Goal: Check status: Check status

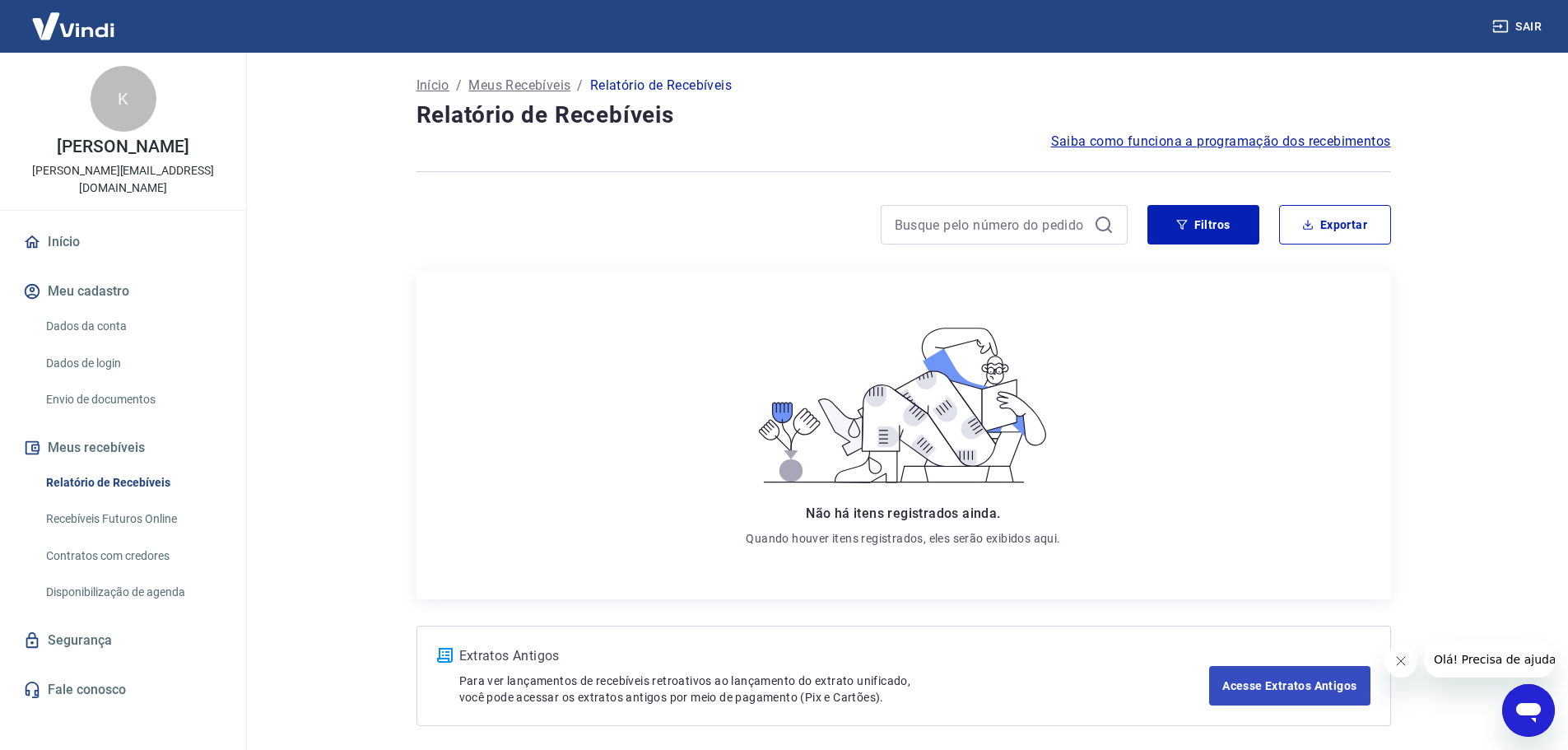
scroll to position [67, 0]
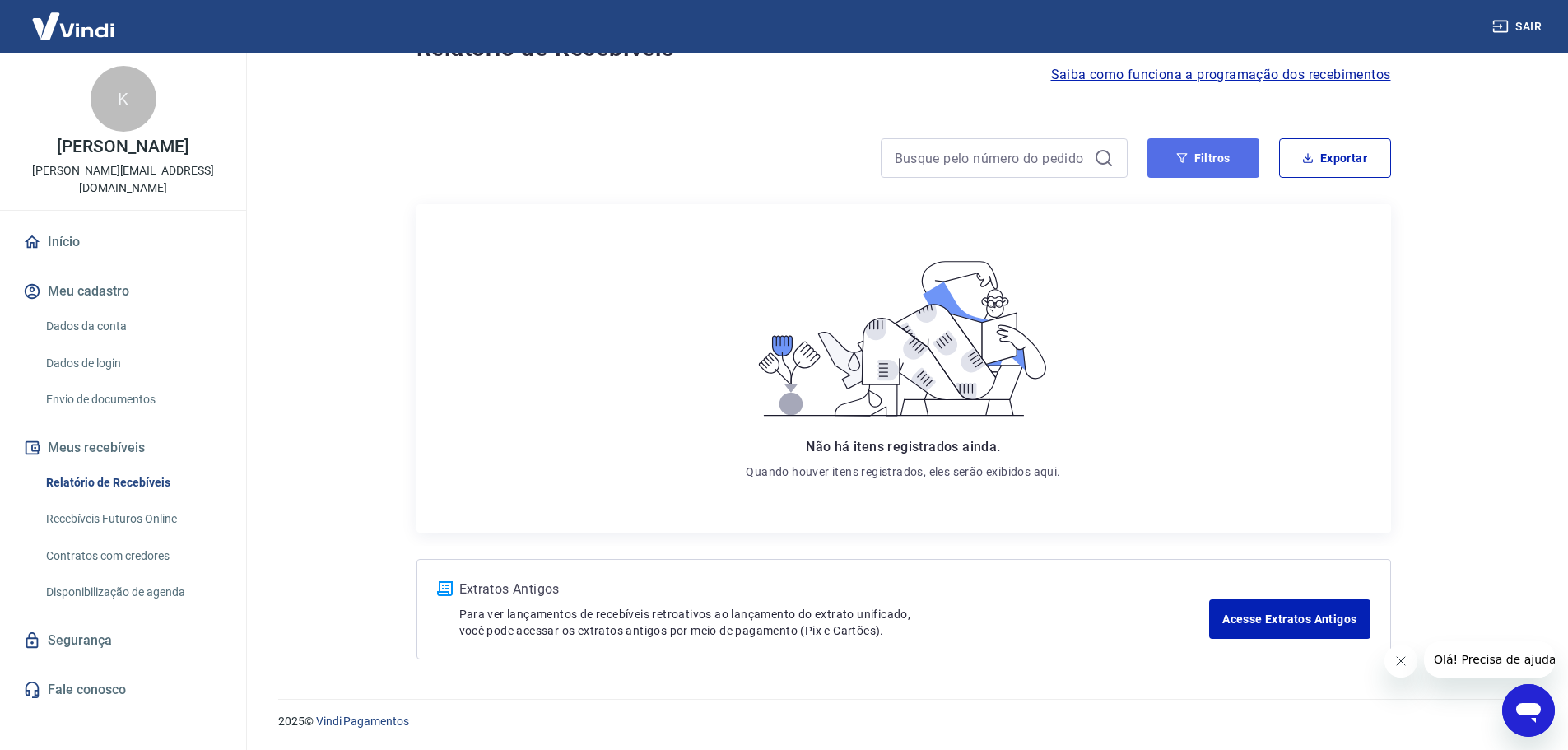
click at [1219, 165] on button "Filtros" at bounding box center [1203, 158] width 112 height 40
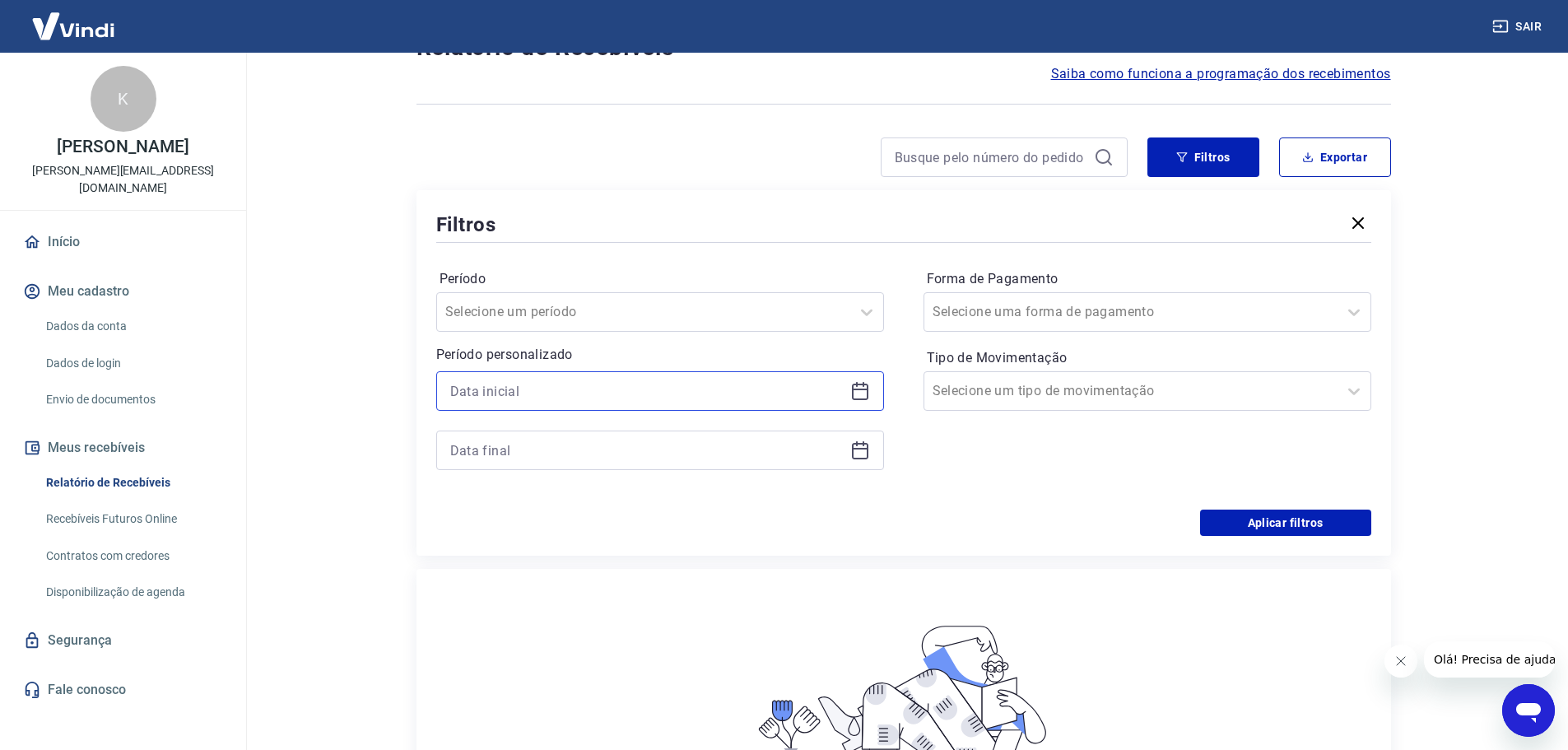
click at [678, 401] on input at bounding box center [647, 391] width 394 height 25
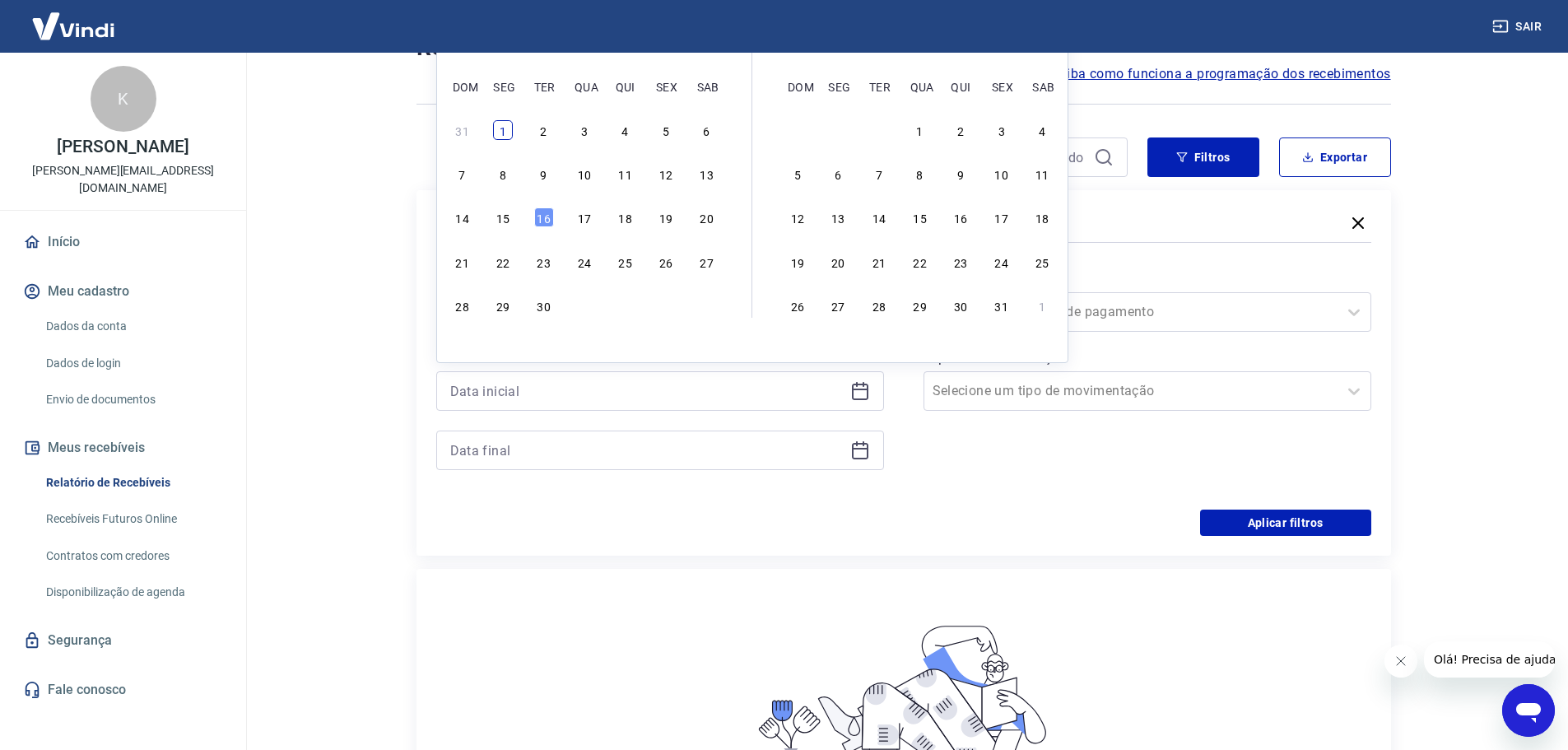
click at [498, 124] on div "1" at bounding box center [503, 130] width 20 height 20
type input "[DATE]"
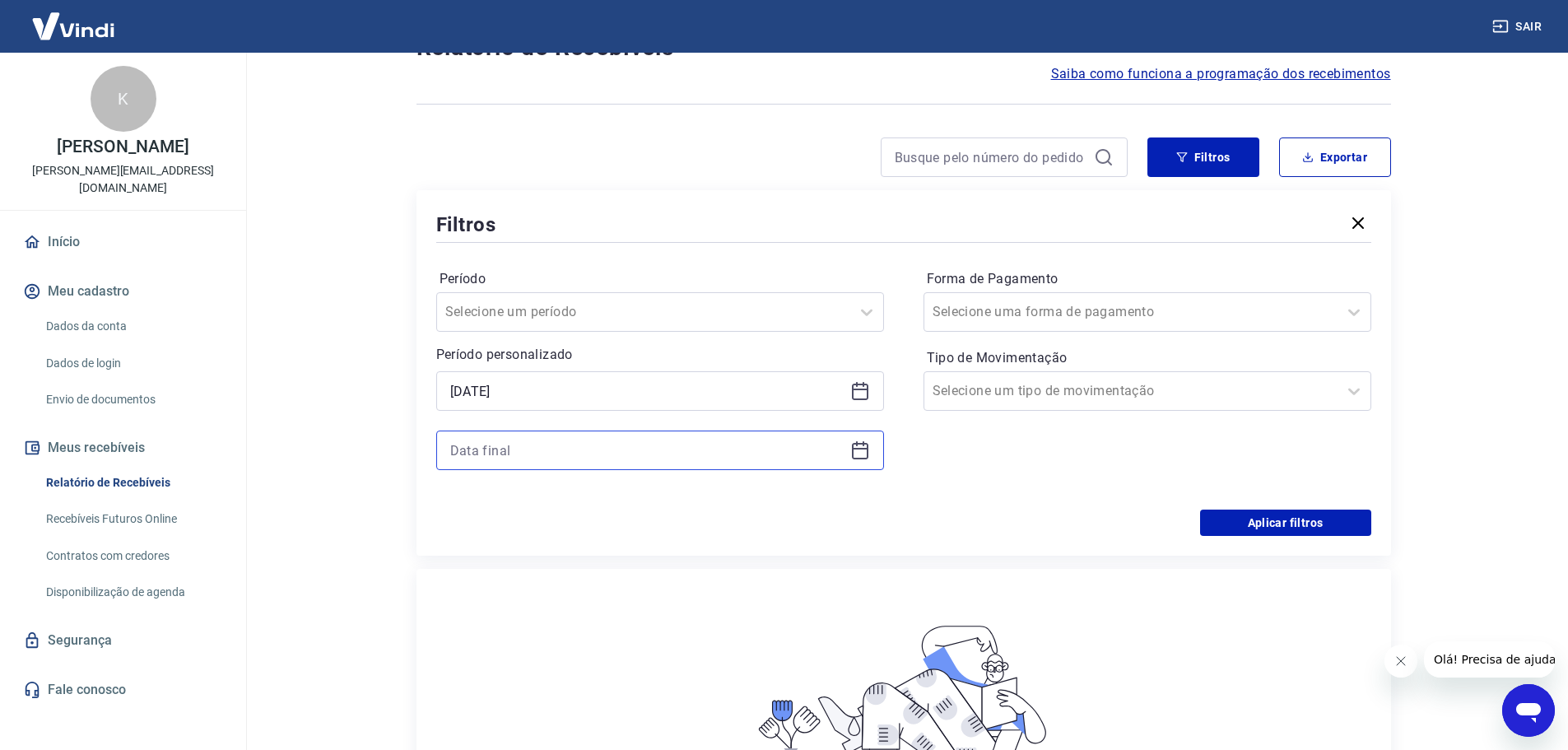
click at [827, 461] on input at bounding box center [647, 450] width 394 height 25
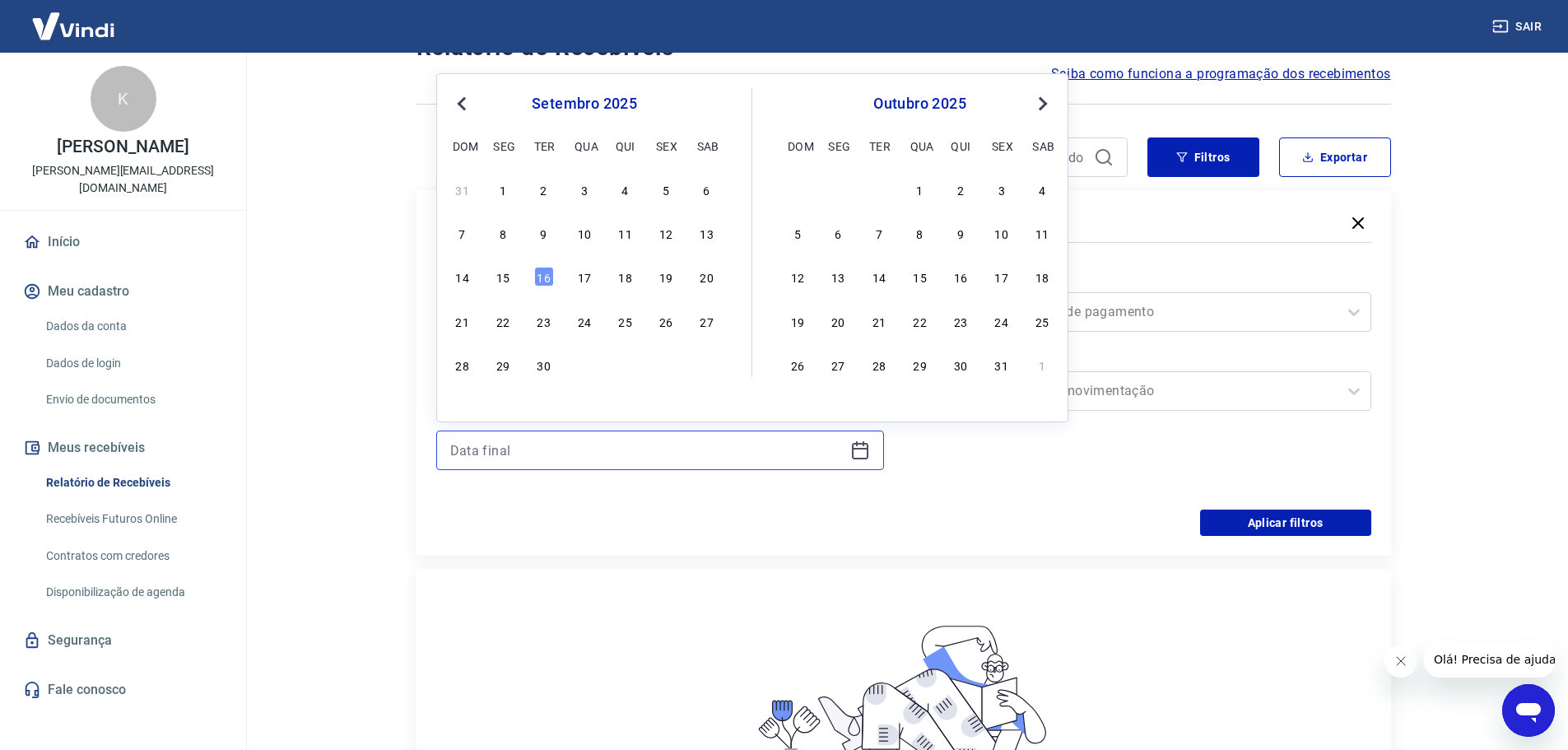
click at [827, 461] on input at bounding box center [647, 450] width 394 height 25
click at [1256, 309] on div at bounding box center [1131, 312] width 396 height 23
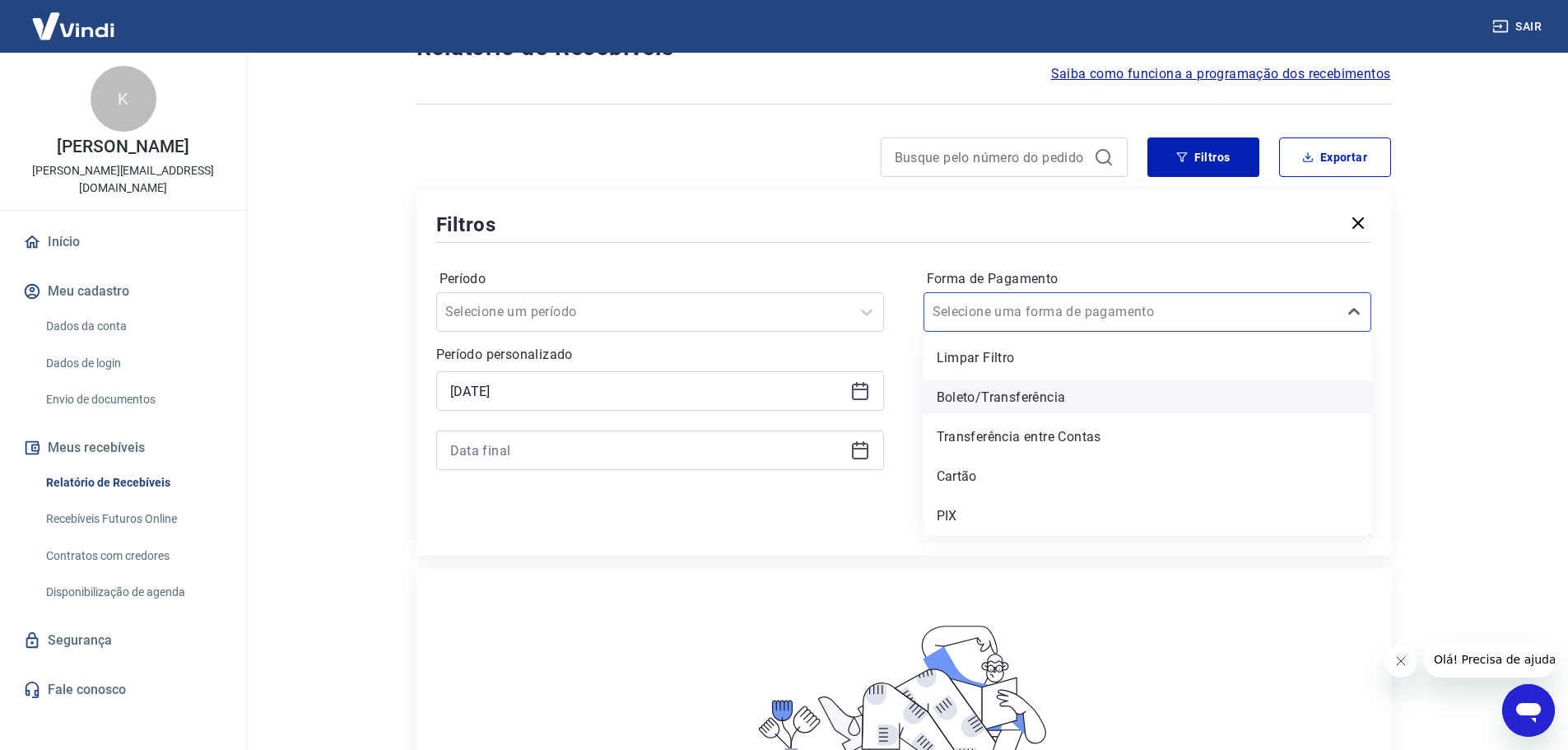
click at [1013, 394] on div "Boleto/Transferência" at bounding box center [1147, 397] width 448 height 33
click at [1032, 395] on input "Tipo de Movimentação" at bounding box center [1016, 391] width 167 height 20
click at [1440, 369] on main "Início / Meus Recebíveis / Relatório de Recebíveis Relatório de Recebíveis Saib…" at bounding box center [903, 333] width 1329 height 697
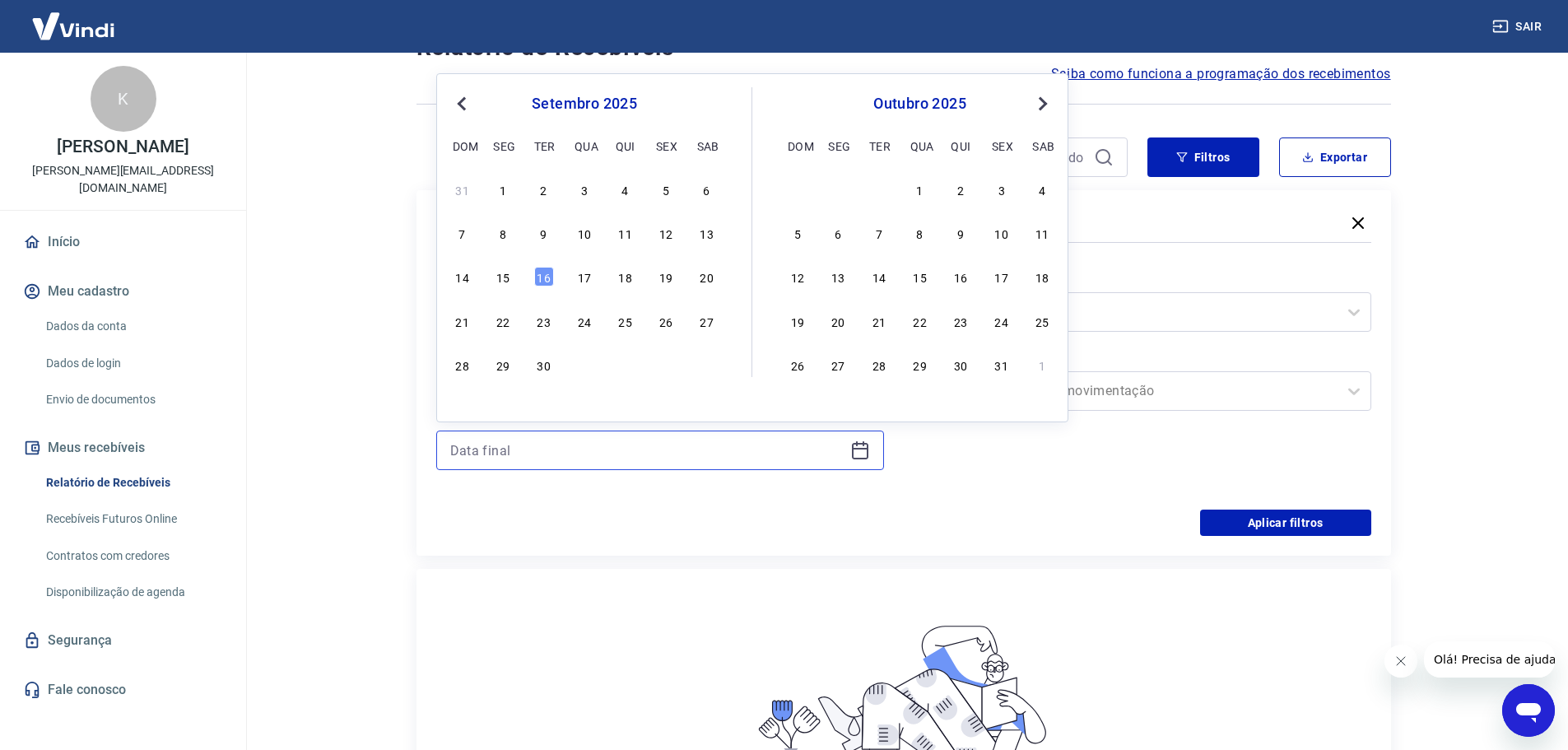
click at [671, 453] on input at bounding box center [647, 450] width 394 height 25
click at [513, 275] on div "15" at bounding box center [503, 277] width 20 height 20
type input "15/09/2025"
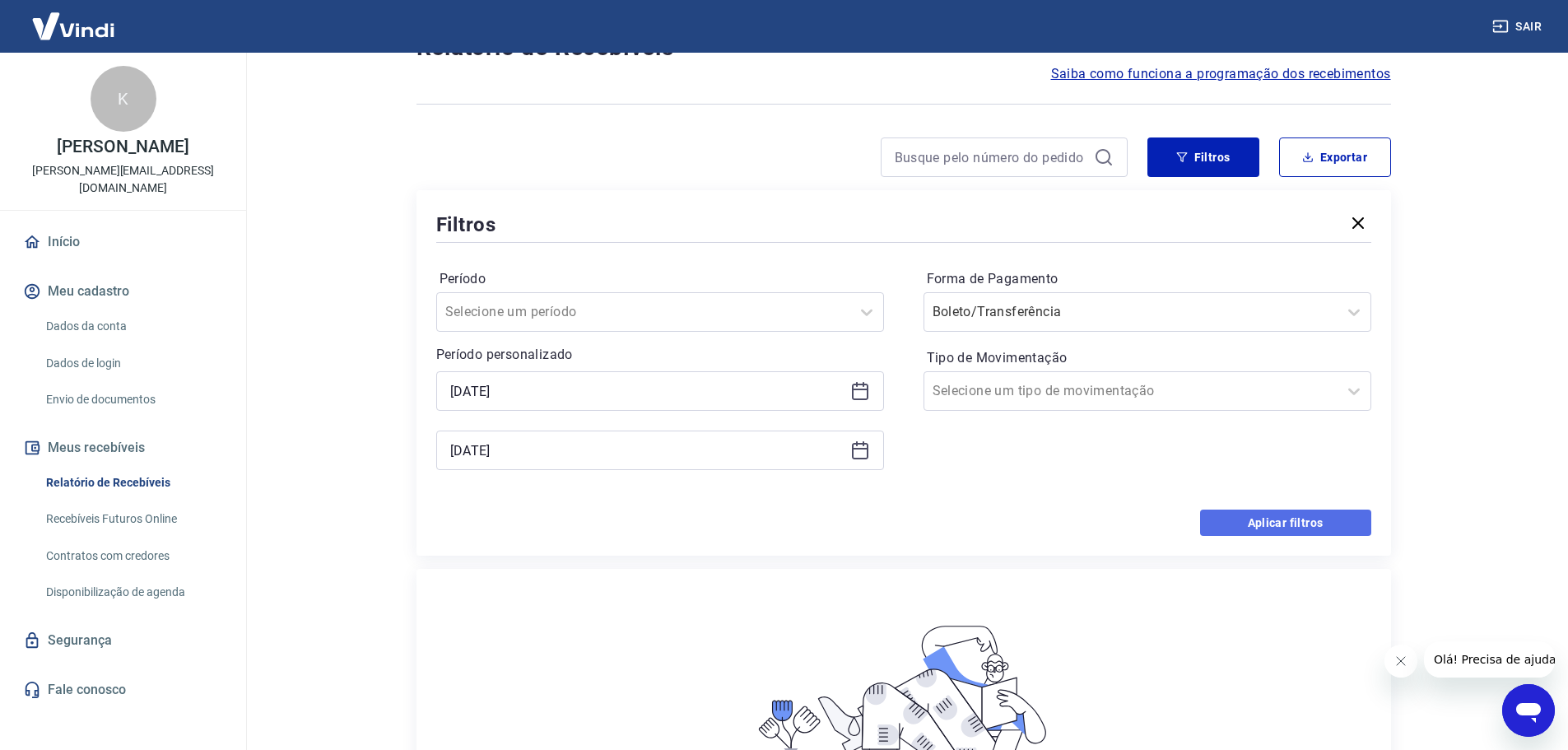
click at [1300, 522] on button "Aplicar filtros" at bounding box center [1285, 523] width 171 height 27
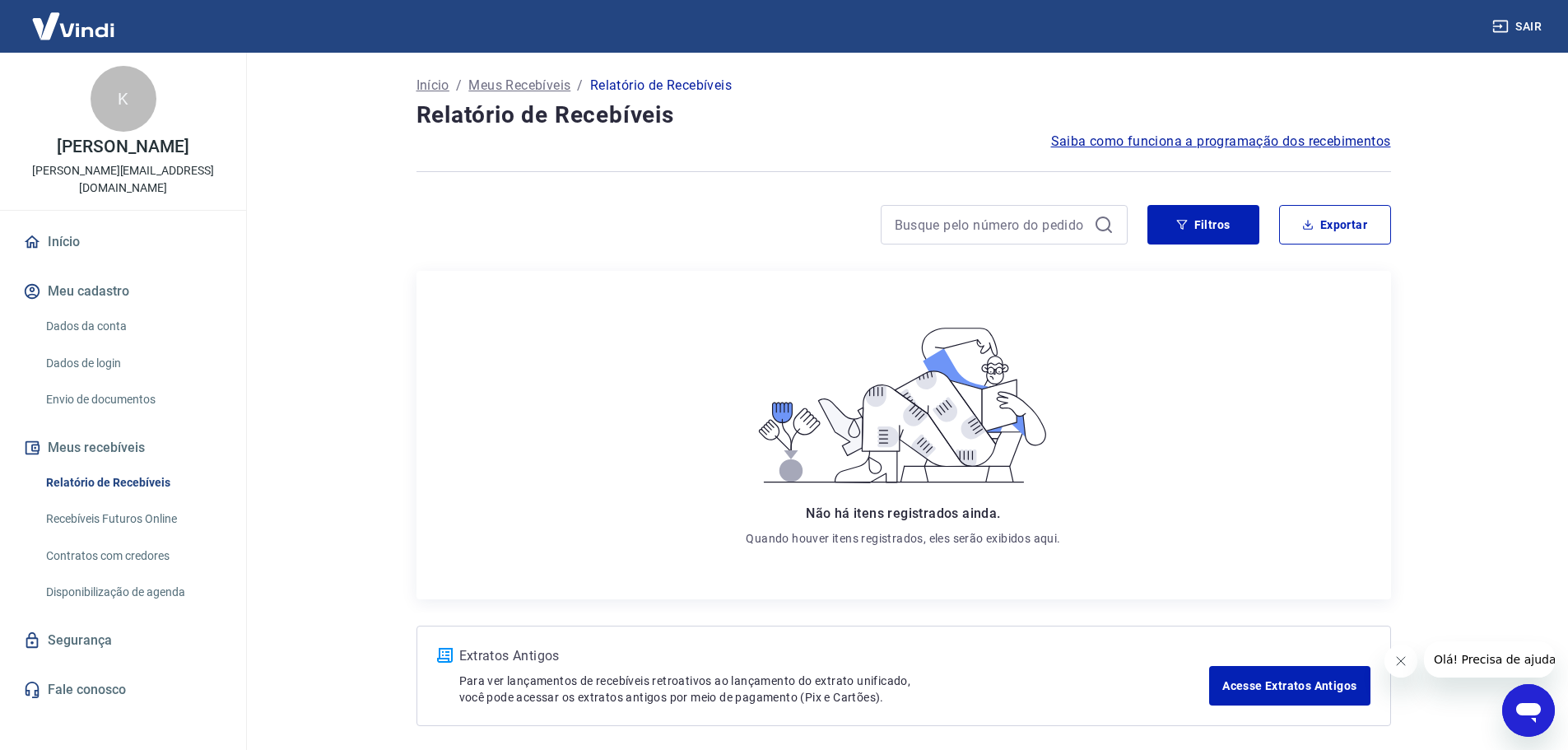
scroll to position [67, 0]
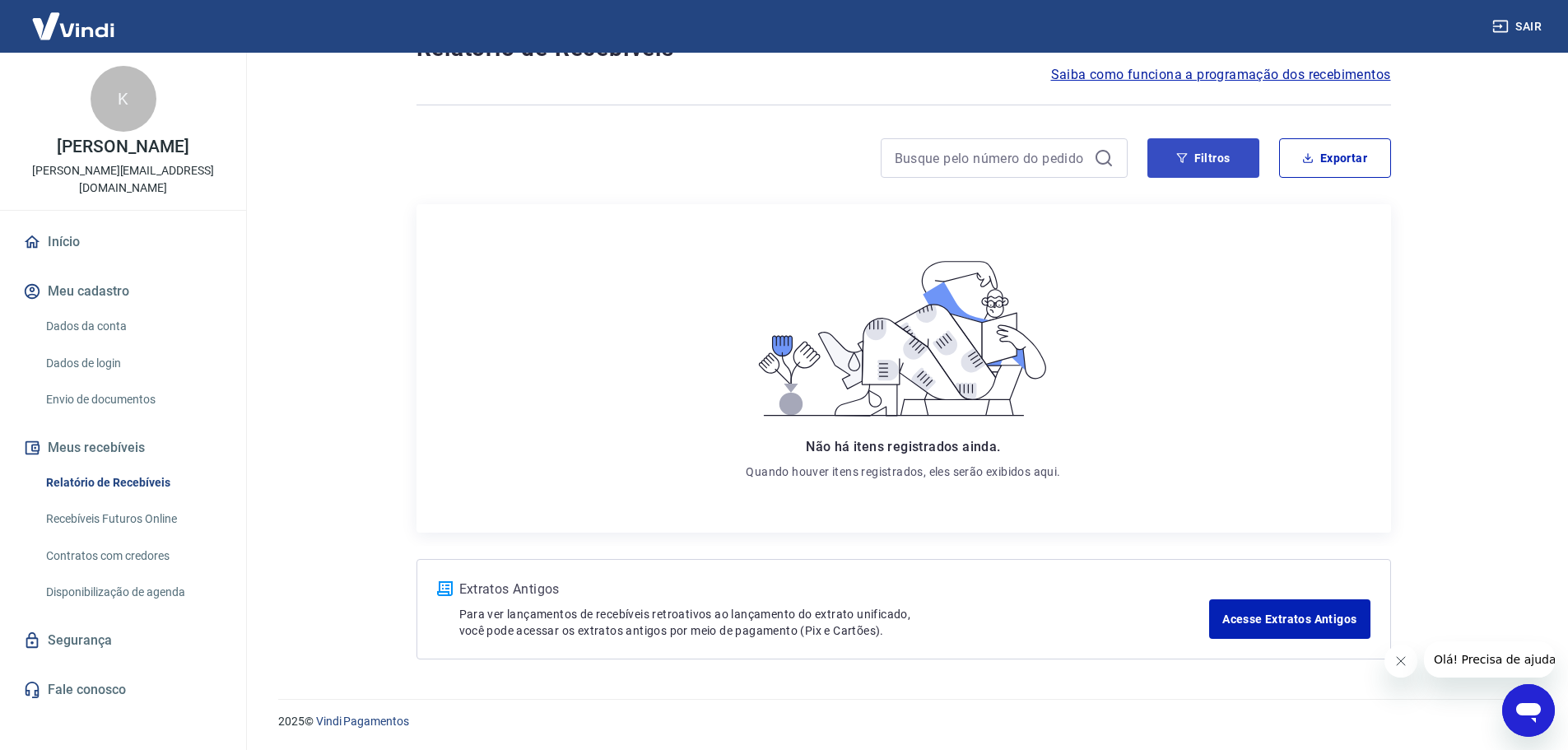
click at [1222, 127] on div "Início / Meus Recebíveis / Relatório de Recebíveis Relatório de Recebíveis Saib…" at bounding box center [904, 332] width 1015 height 693
click at [1201, 166] on button "Filtros" at bounding box center [1203, 158] width 112 height 40
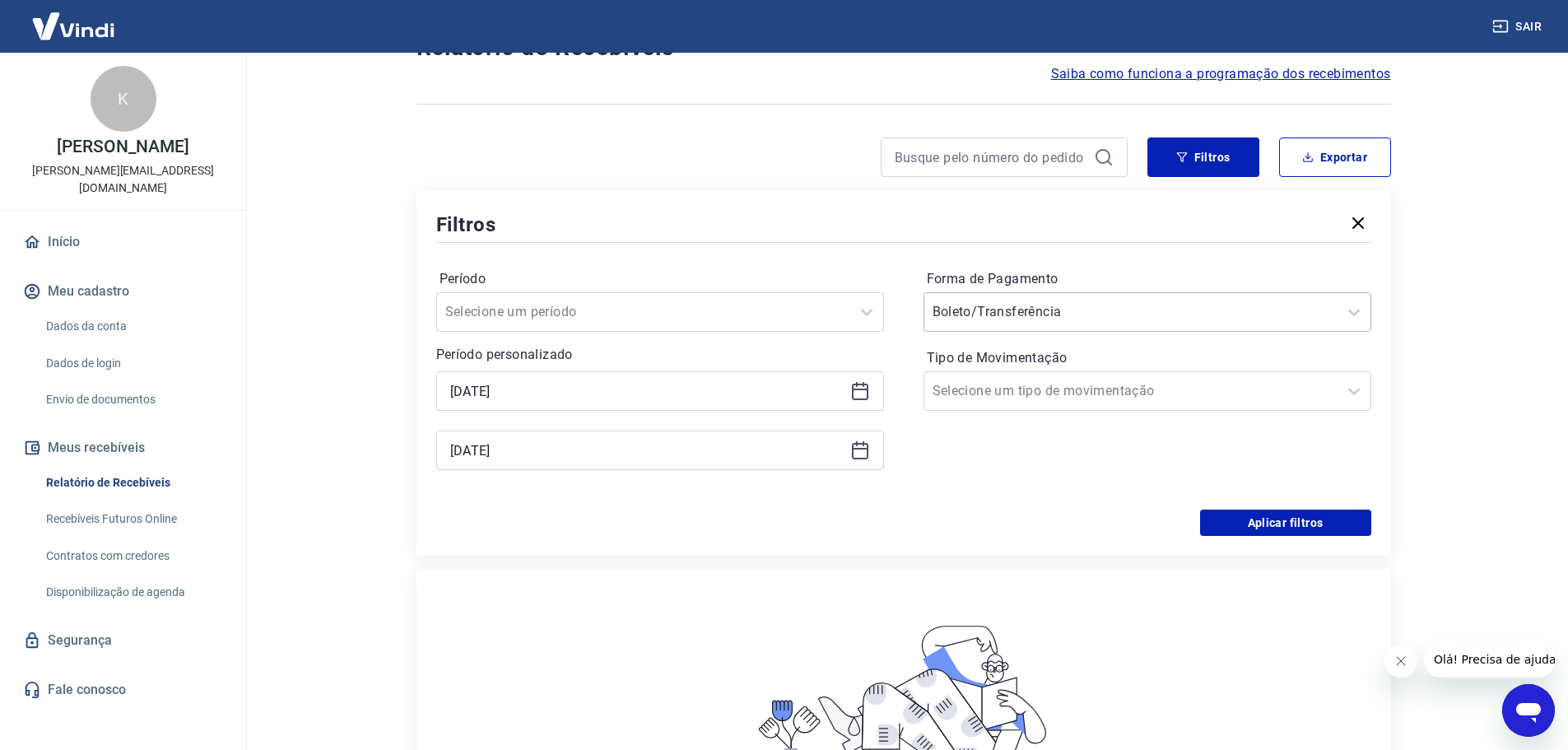
click at [1079, 306] on input "Forma de Pagamento" at bounding box center [1016, 312] width 167 height 20
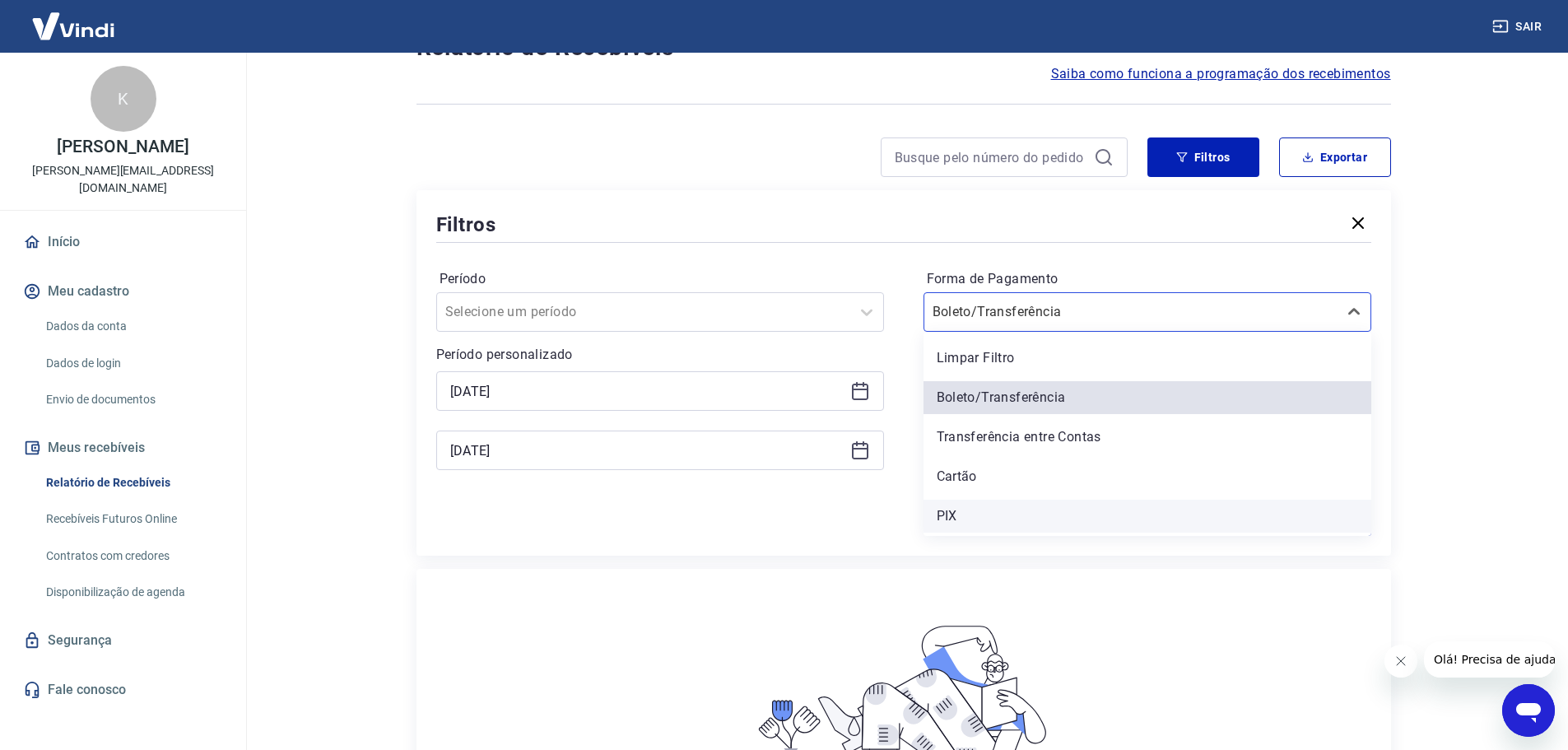
click at [959, 523] on div "PIX" at bounding box center [1147, 515] width 448 height 33
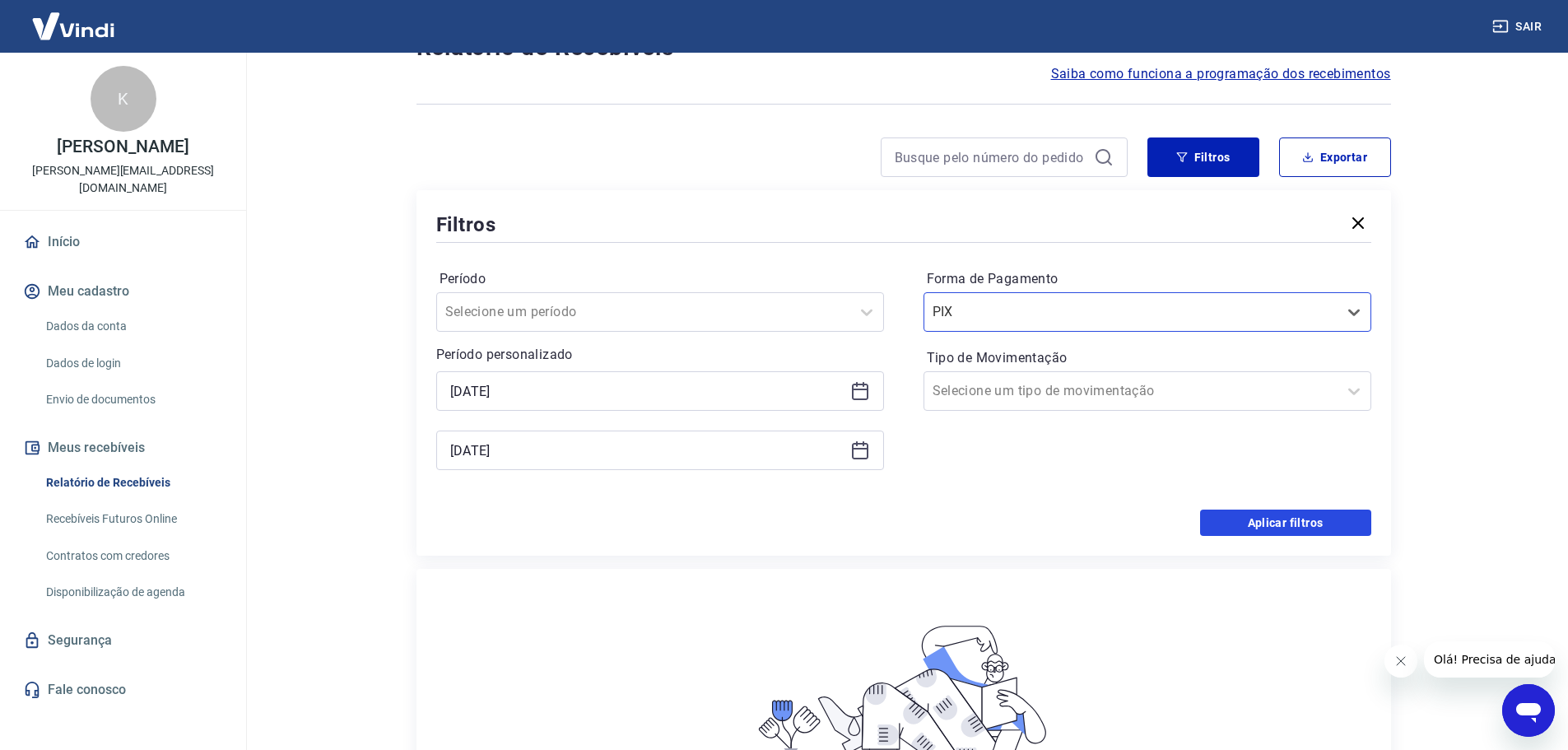
click at [1317, 520] on button "Aplicar filtros" at bounding box center [1285, 523] width 171 height 27
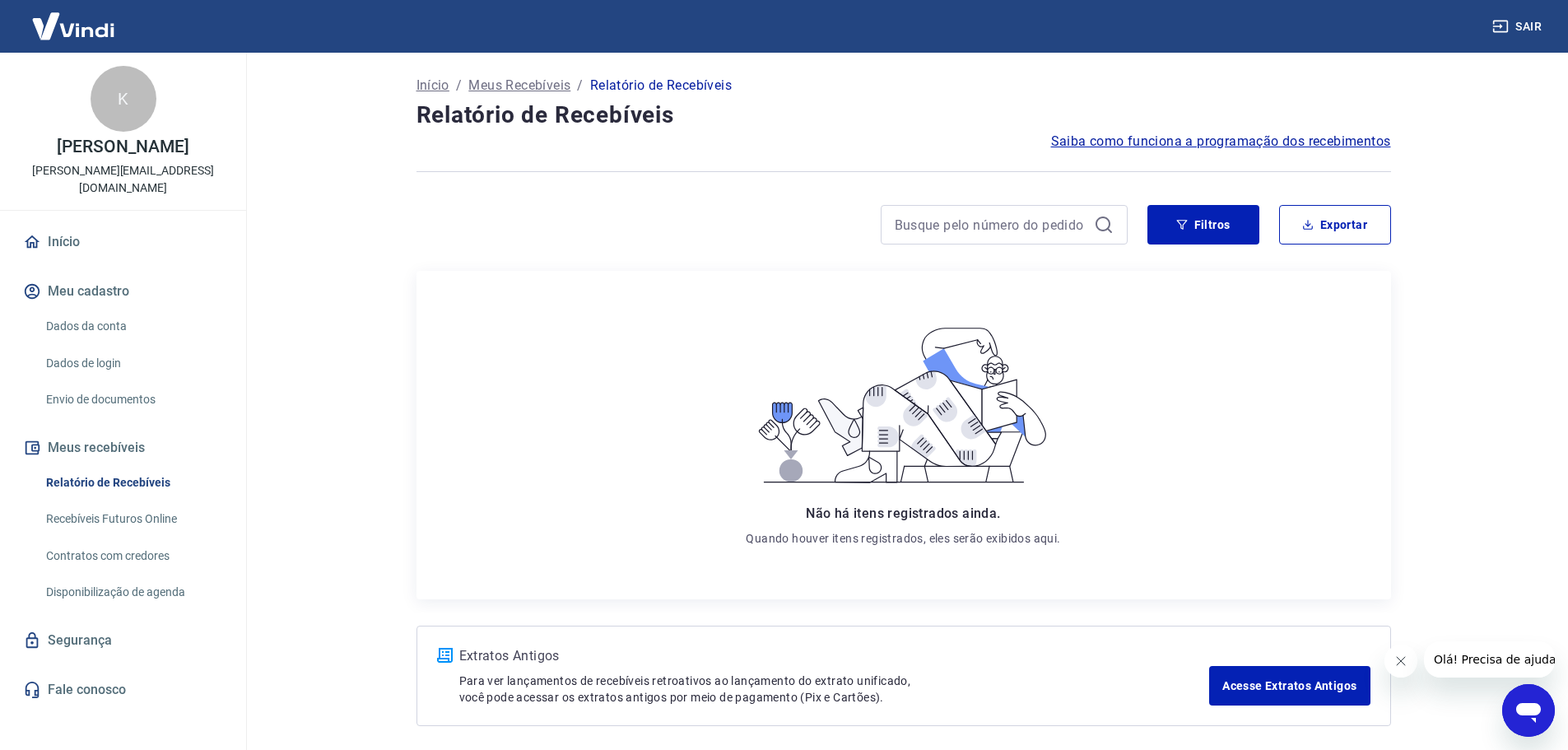
scroll to position [67, 0]
click at [1188, 223] on icon "button" at bounding box center [1181, 224] width 12 height 12
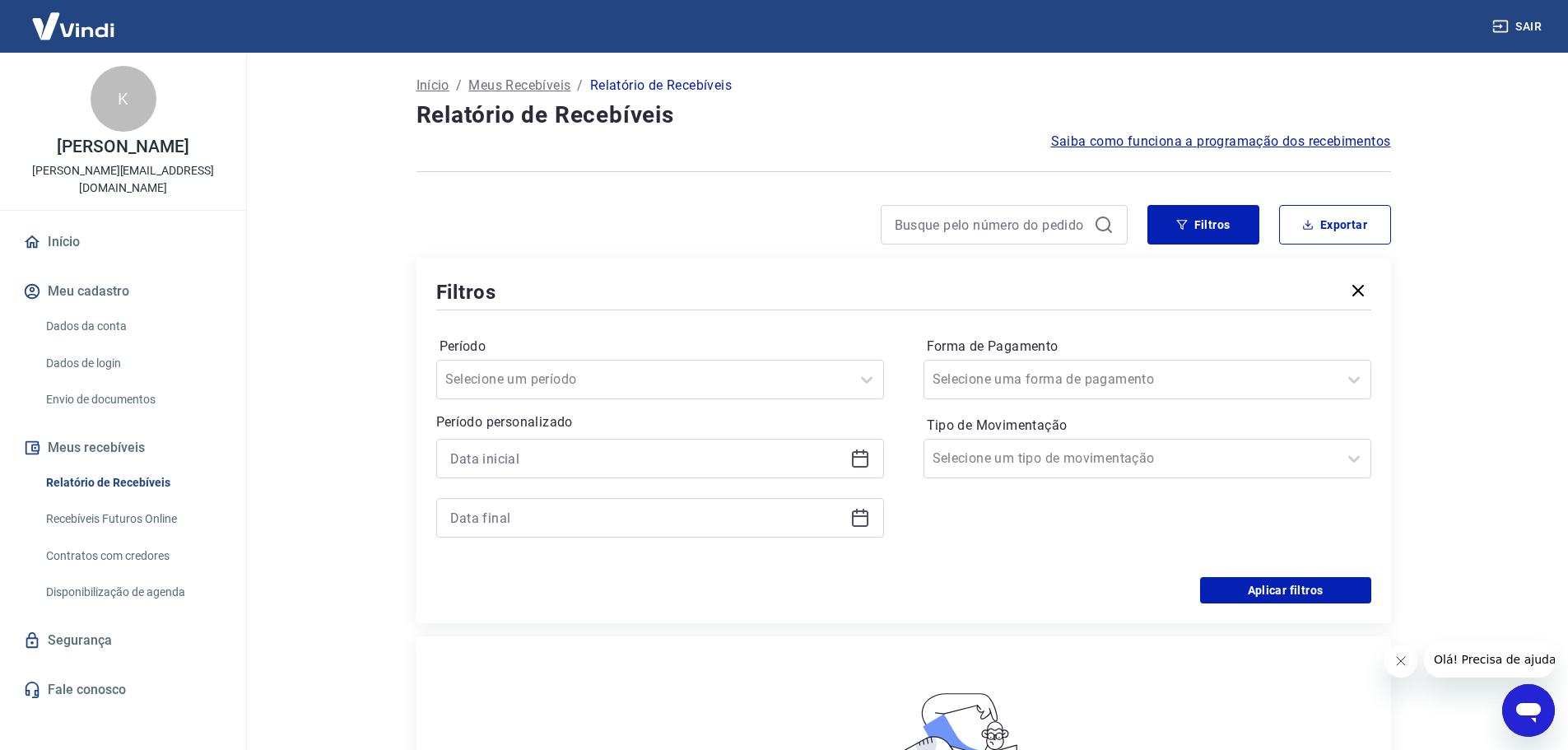
click at [851, 468] on div at bounding box center [660, 458] width 448 height 40
click at [864, 454] on icon at bounding box center [860, 458] width 20 height 20
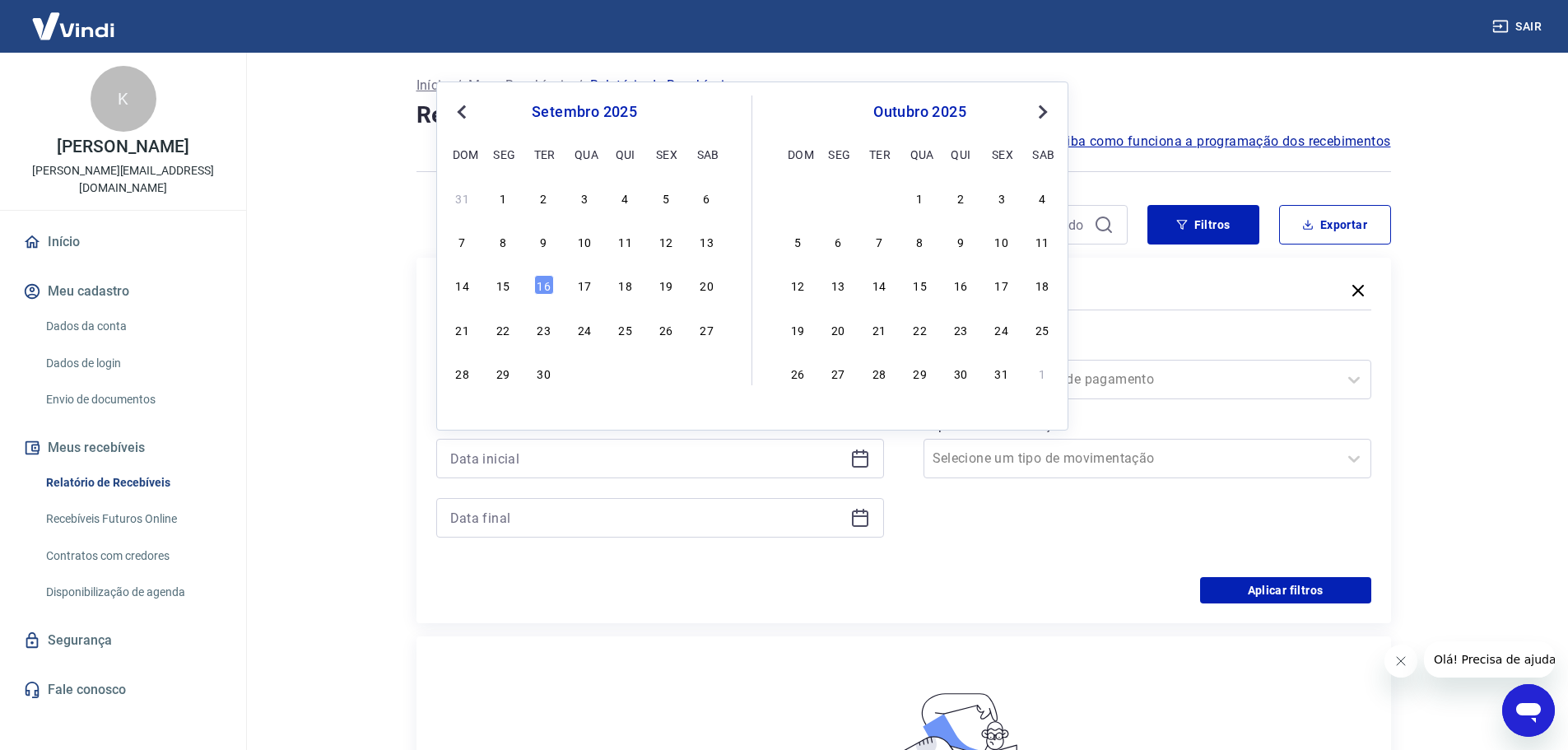
click at [503, 191] on div "1" at bounding box center [503, 198] width 20 height 20
type input "01/09/2025"
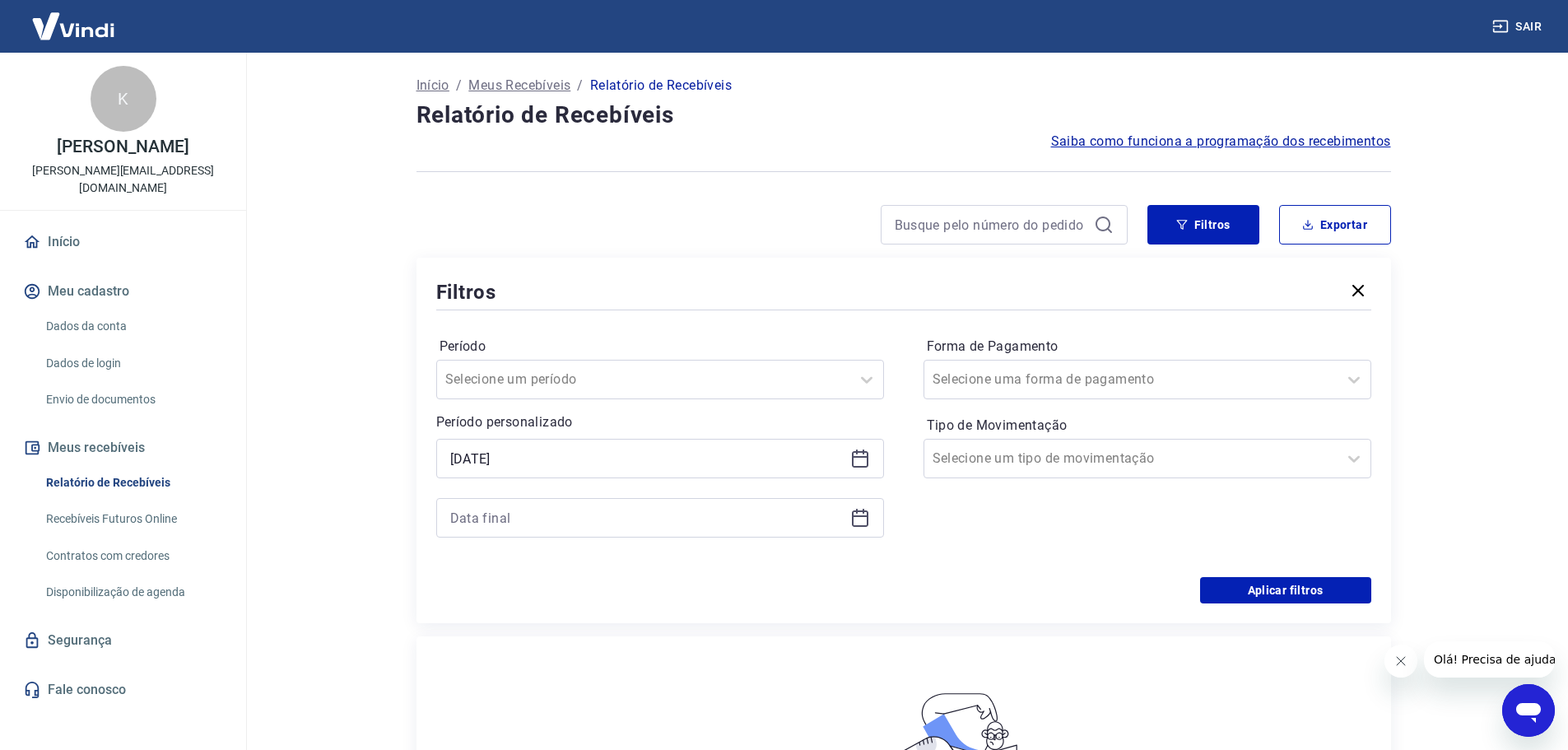
click at [865, 520] on icon at bounding box center [860, 518] width 20 height 20
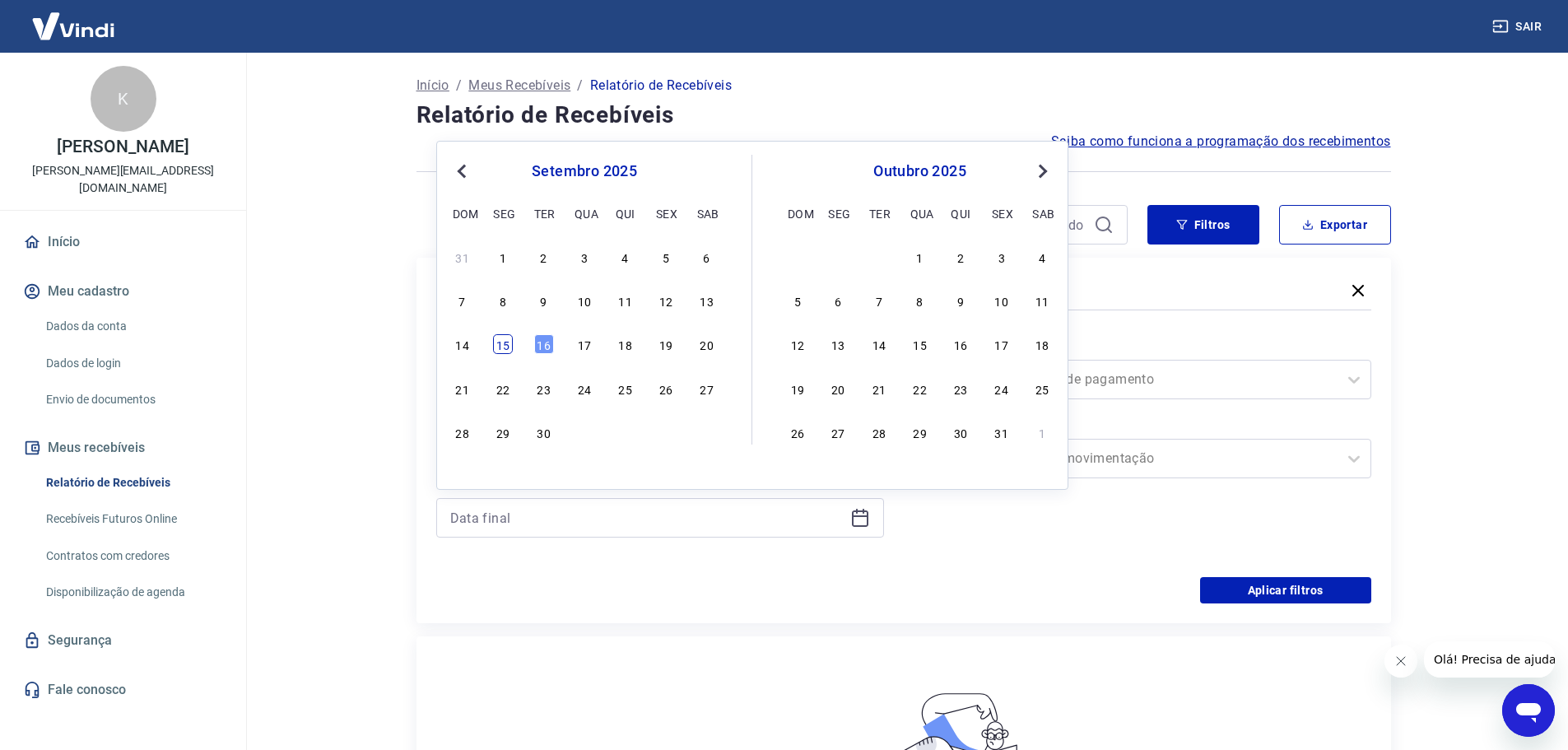
click at [501, 343] on div "15" at bounding box center [503, 344] width 20 height 20
type input "15/09/2025"
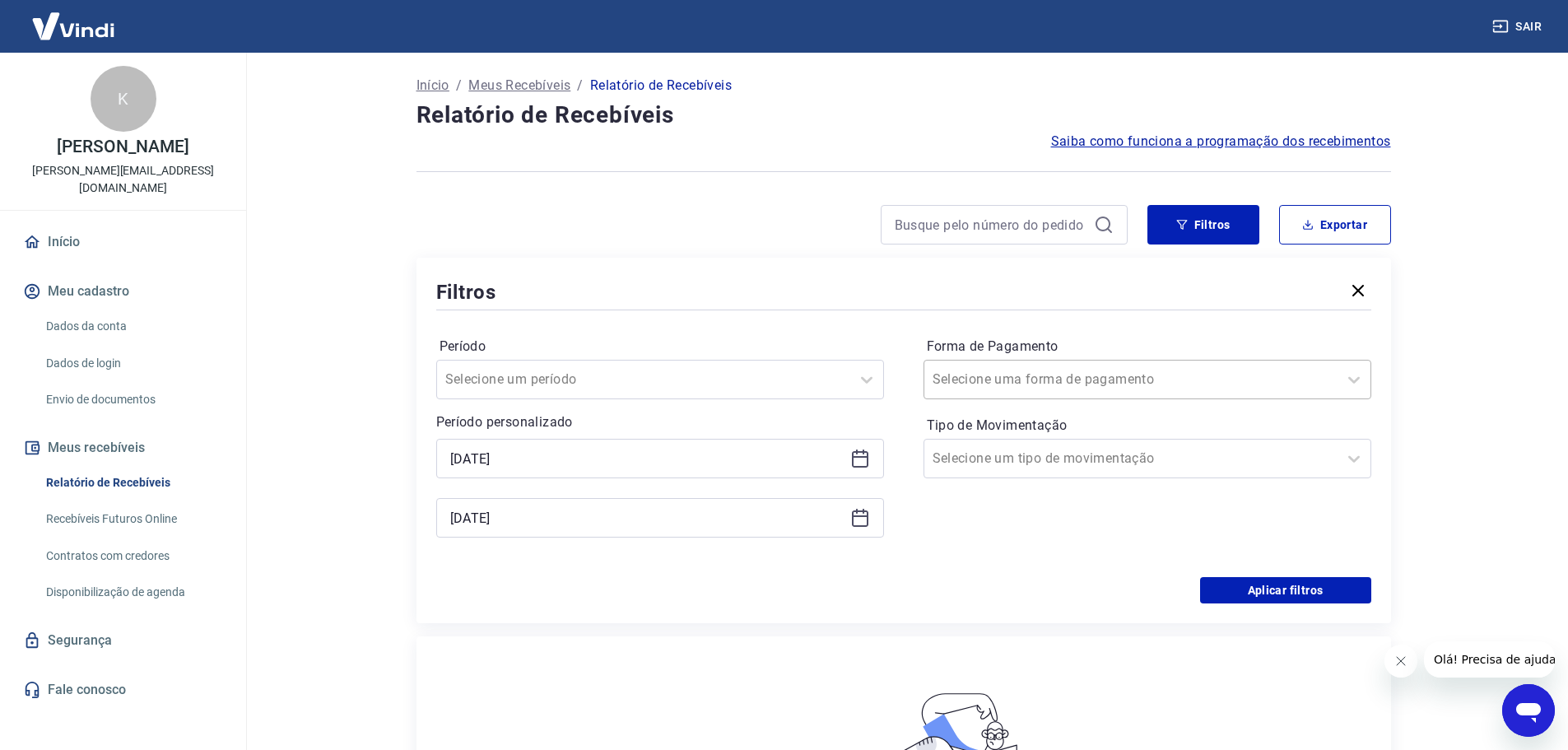
click at [1175, 383] on div at bounding box center [1131, 379] width 396 height 23
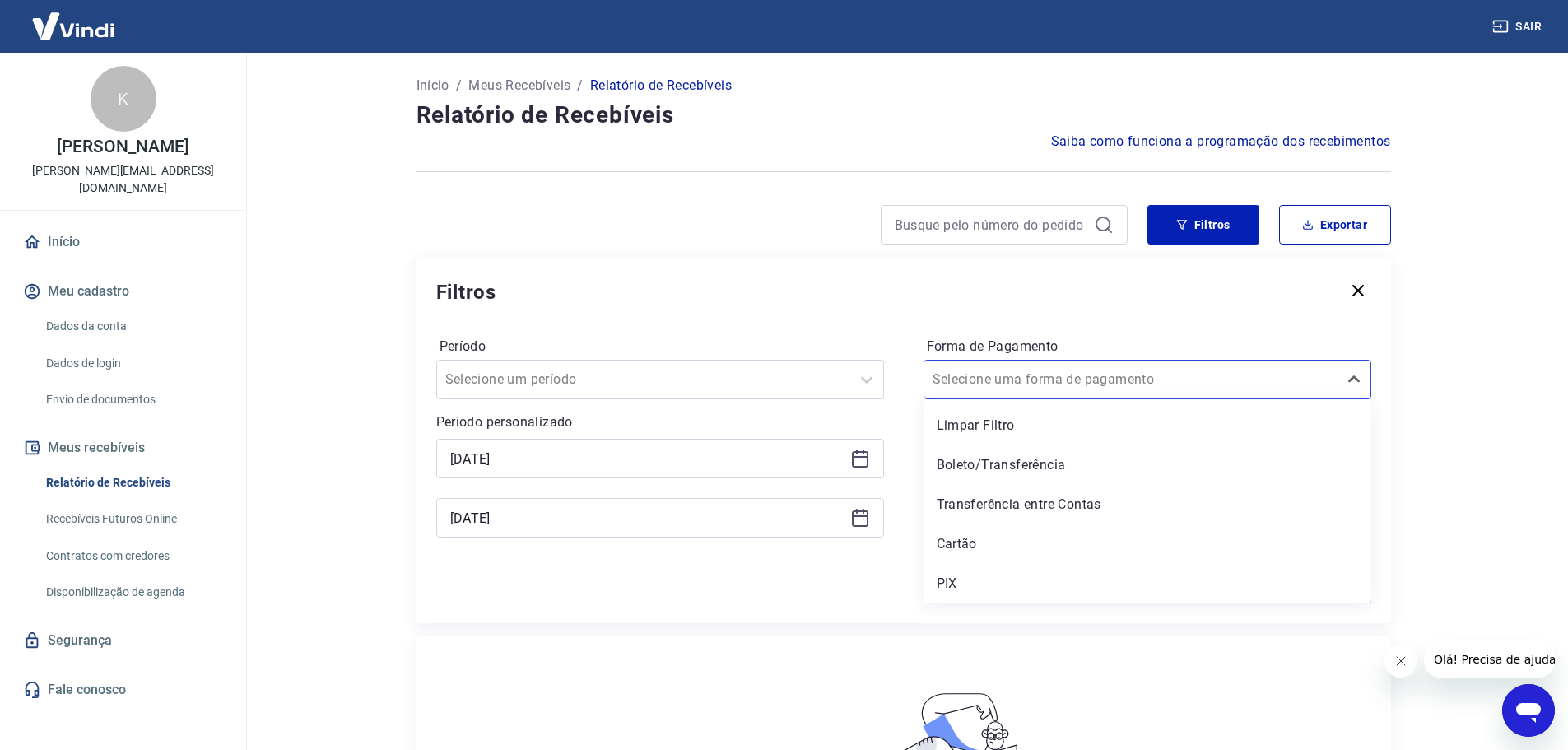
drag, startPoint x: 986, startPoint y: 590, endPoint x: 1410, endPoint y: 579, distance: 424.1
click at [985, 590] on div "PIX" at bounding box center [1147, 583] width 448 height 33
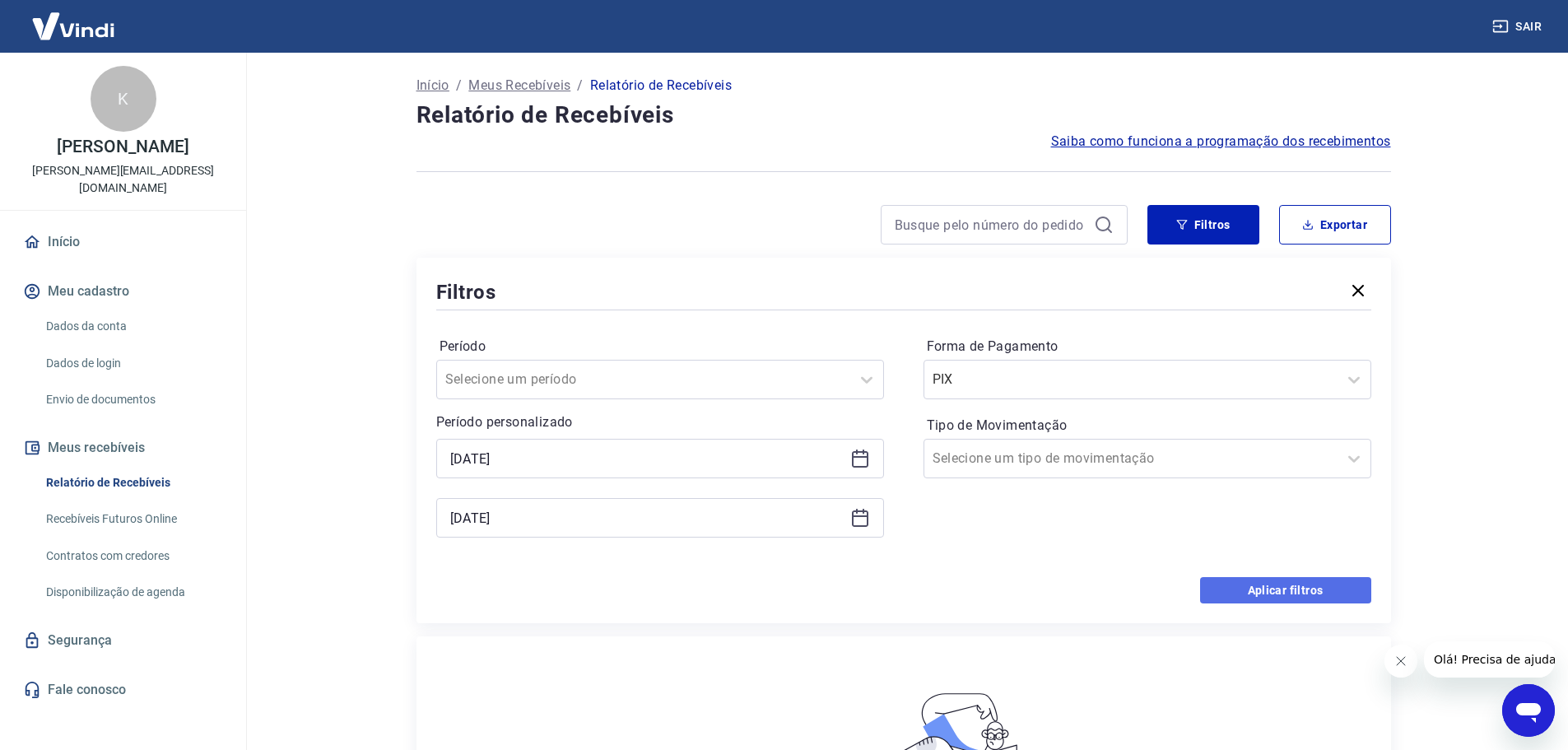
click at [1292, 590] on button "Aplicar filtros" at bounding box center [1285, 590] width 171 height 27
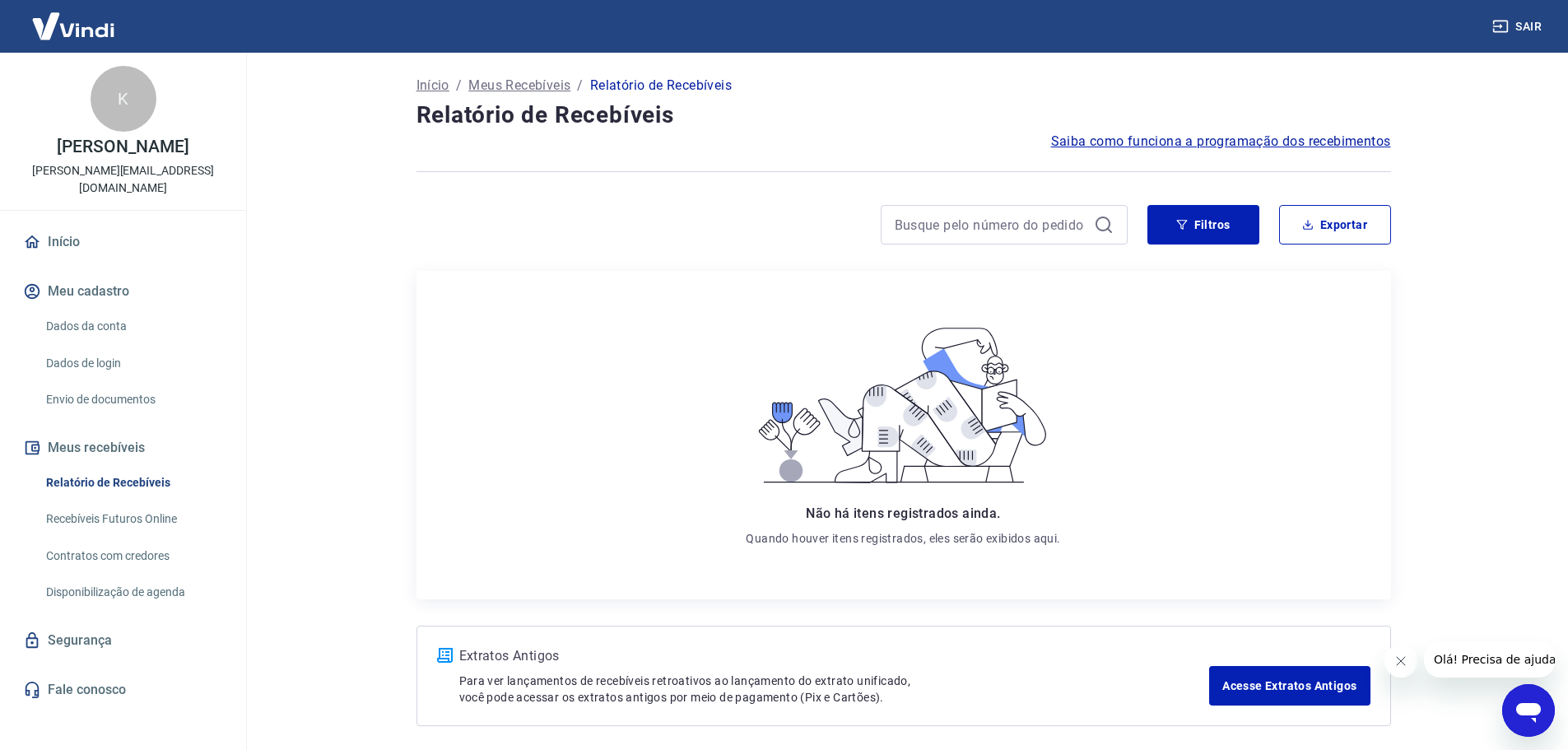
scroll to position [67, 0]
